Goal: Information Seeking & Learning: Find specific fact

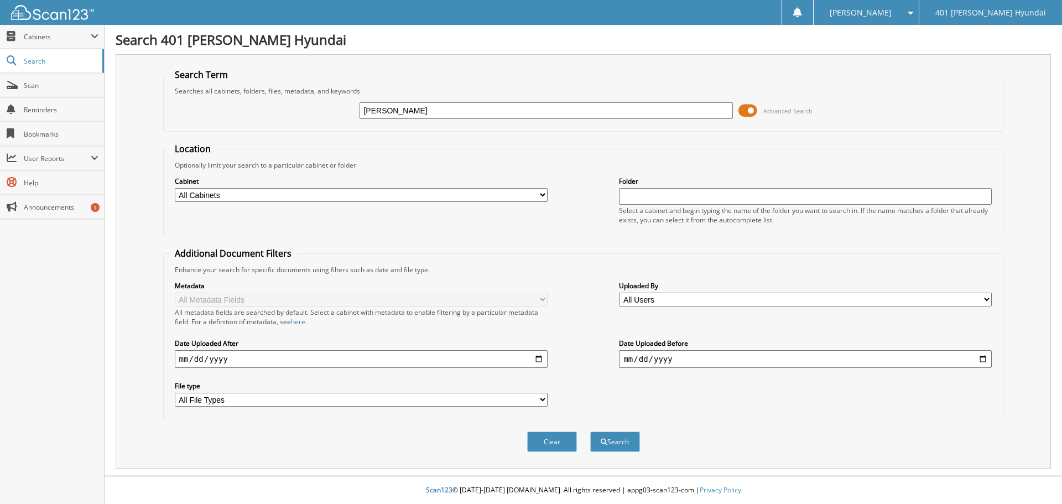
type input "[PERSON_NAME]"
click at [590, 431] on button "Search" at bounding box center [615, 441] width 50 height 20
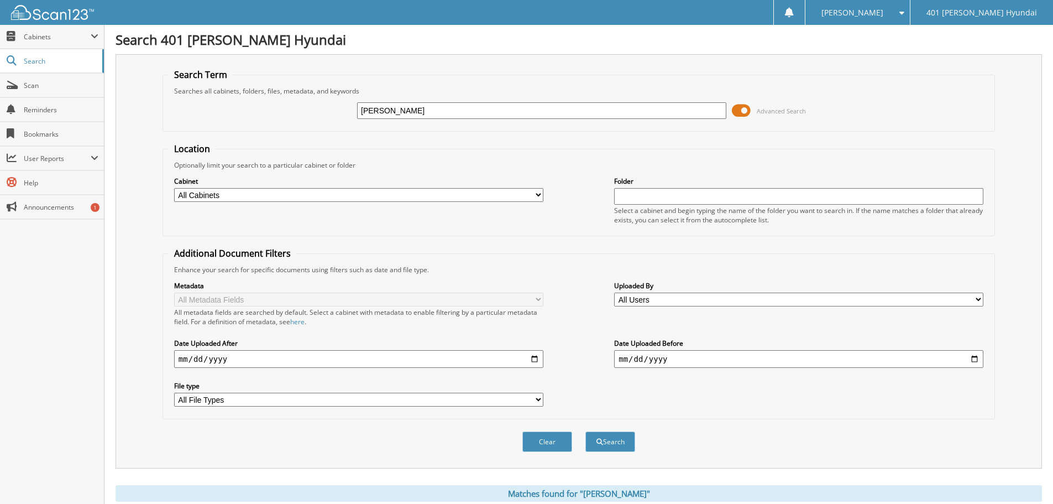
click at [411, 109] on input "SUSAN JAMAL" at bounding box center [541, 110] width 369 height 17
type input "SUSAN JAMAUL"
click at [586, 431] on button "Search" at bounding box center [611, 441] width 50 height 20
click at [415, 106] on input "[PERSON_NAME] [PERSON_NAME]" at bounding box center [541, 110] width 369 height 17
type input "[PERSON_NAME]"
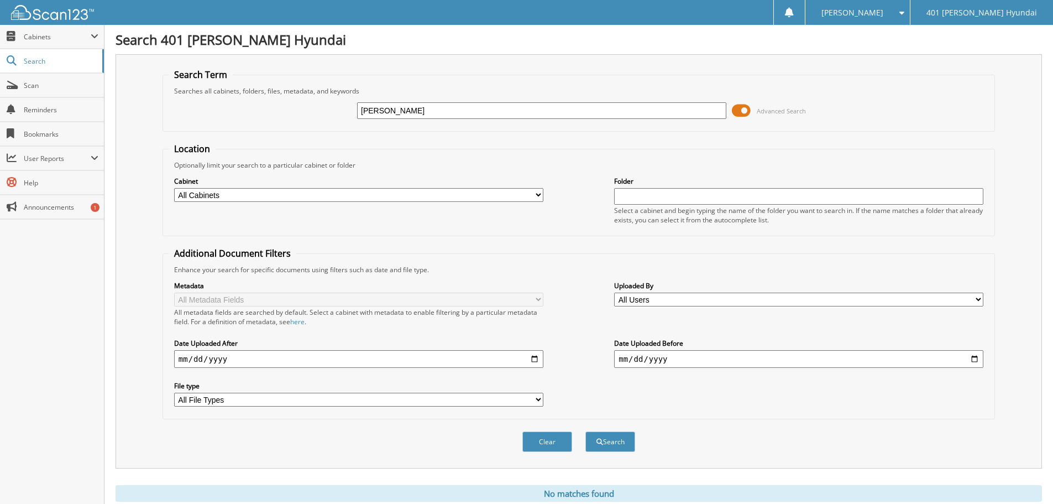
click at [586, 431] on button "Search" at bounding box center [611, 441] width 50 height 20
click at [403, 111] on input "SOUZAN JAMAL" at bounding box center [541, 110] width 369 height 17
type input "SOUZAN"
click at [586, 431] on button "Search" at bounding box center [611, 441] width 50 height 20
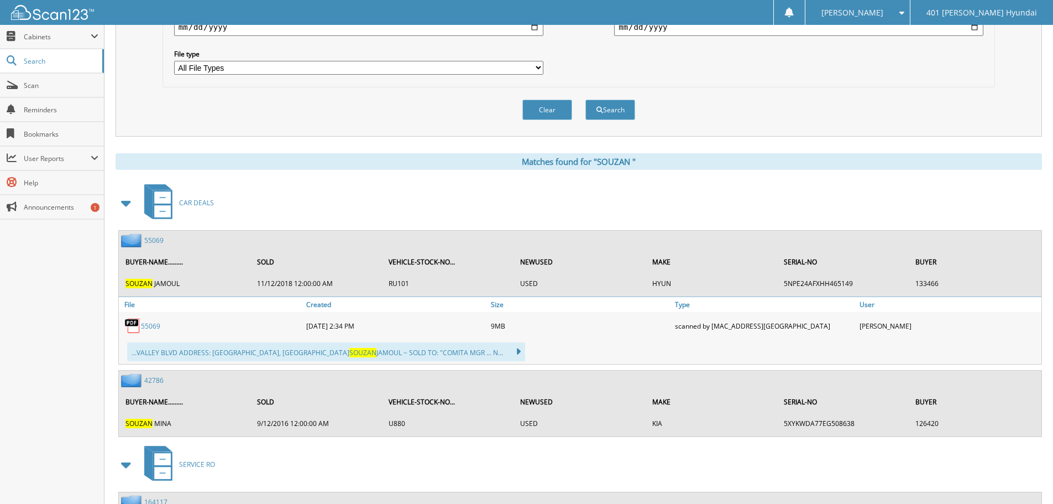
click at [133, 328] on img at bounding box center [132, 325] width 17 height 17
click at [150, 322] on link "5 5 0 6 9" at bounding box center [150, 325] width 19 height 9
click at [147, 327] on link "5 5 0 6 9" at bounding box center [150, 325] width 19 height 9
